Goal: Information Seeking & Learning: Learn about a topic

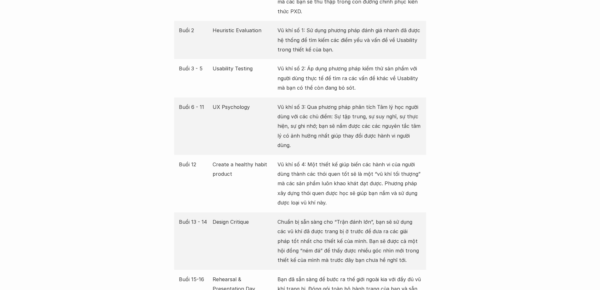
scroll to position [1261, 0]
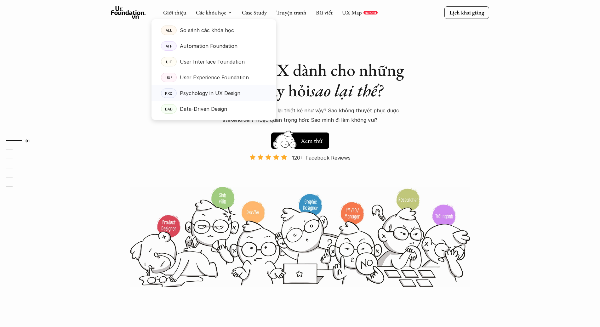
click at [211, 92] on p "Psychology in UX Design" at bounding box center [210, 93] width 61 height 9
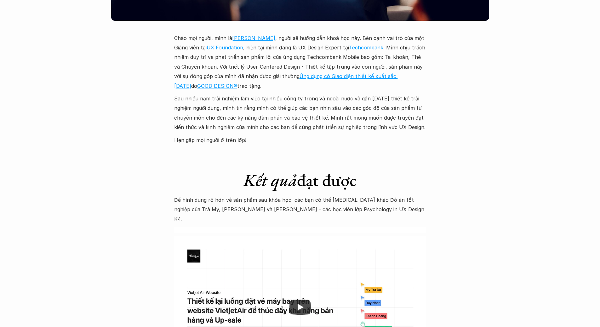
scroll to position [1954, 0]
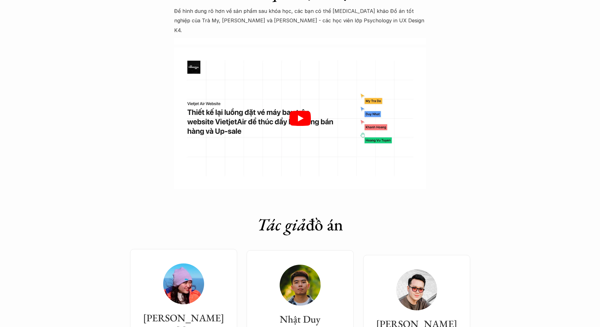
click at [312, 94] on div at bounding box center [300, 119] width 252 height 142
